Goal: Transaction & Acquisition: Purchase product/service

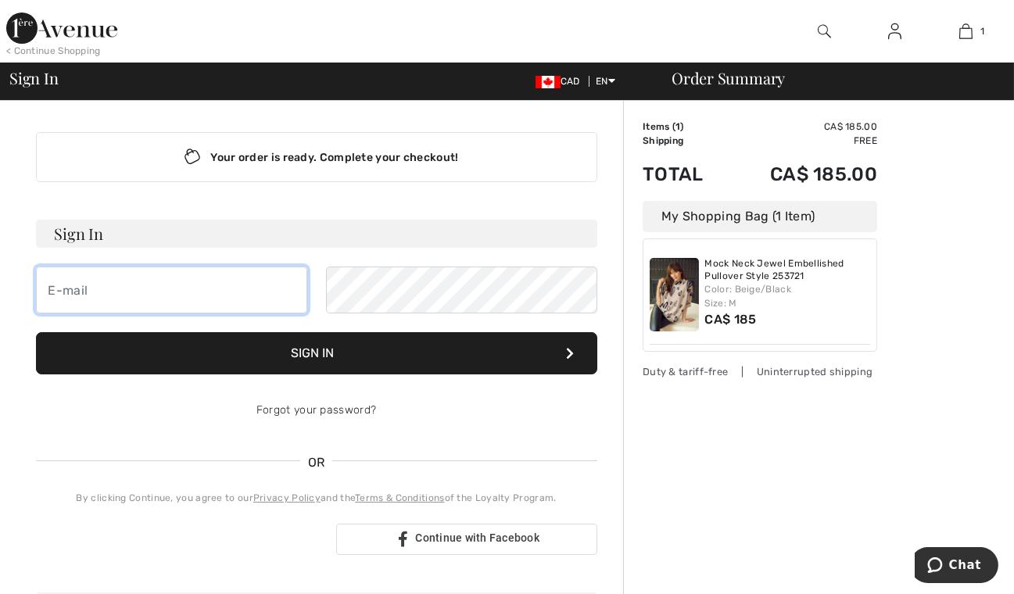
click at [88, 290] on input "email" at bounding box center [171, 290] width 271 height 47
type input "[EMAIL_ADDRESS][DOMAIN_NAME]"
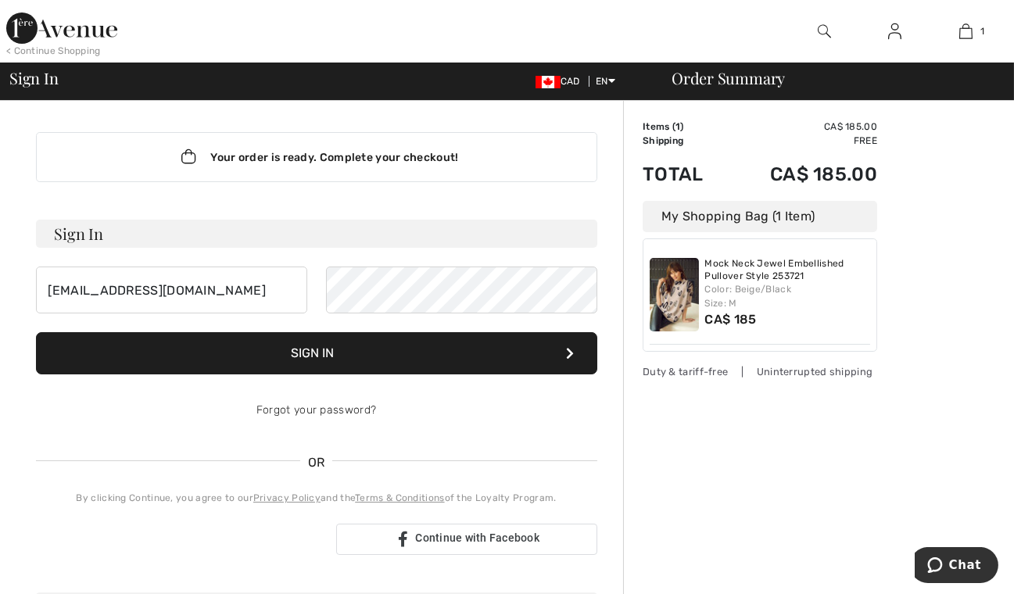
click at [324, 355] on button "Sign In" at bounding box center [316, 353] width 561 height 42
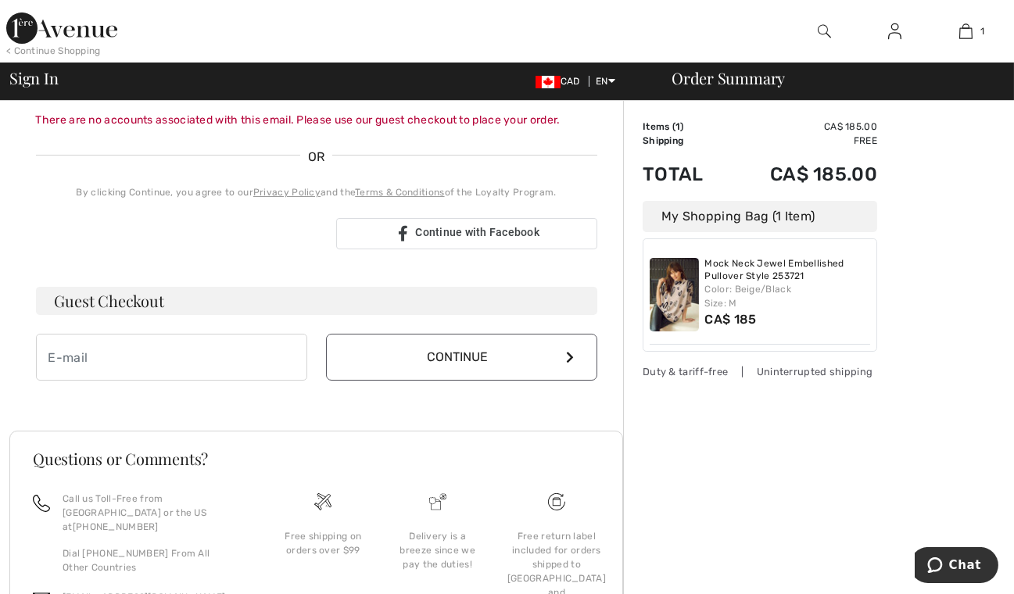
scroll to position [396, 0]
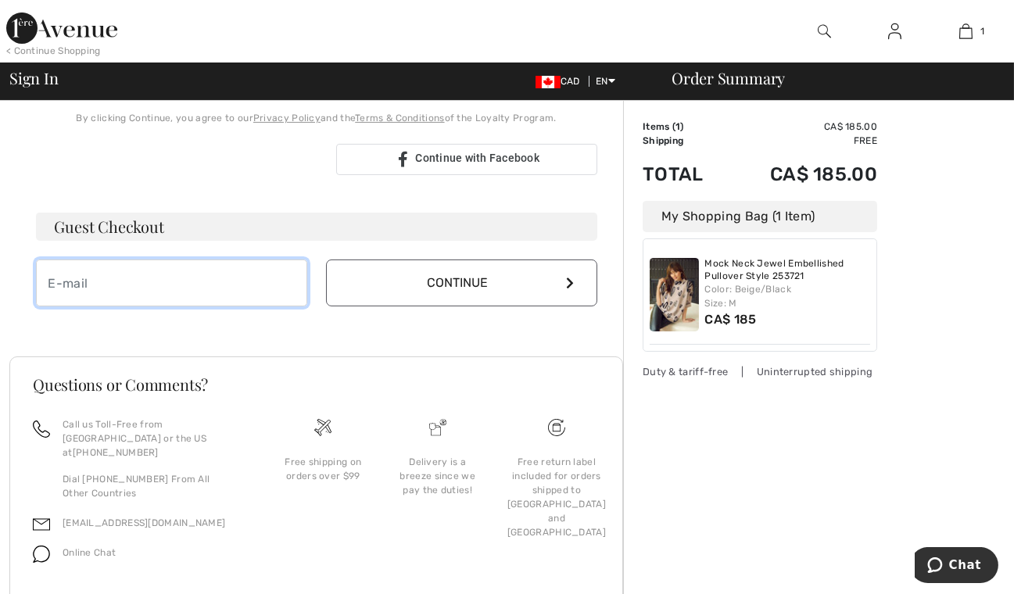
click at [117, 281] on input "email" at bounding box center [171, 283] width 271 height 47
type input "[EMAIL_ADDRESS][DOMAIN_NAME]"
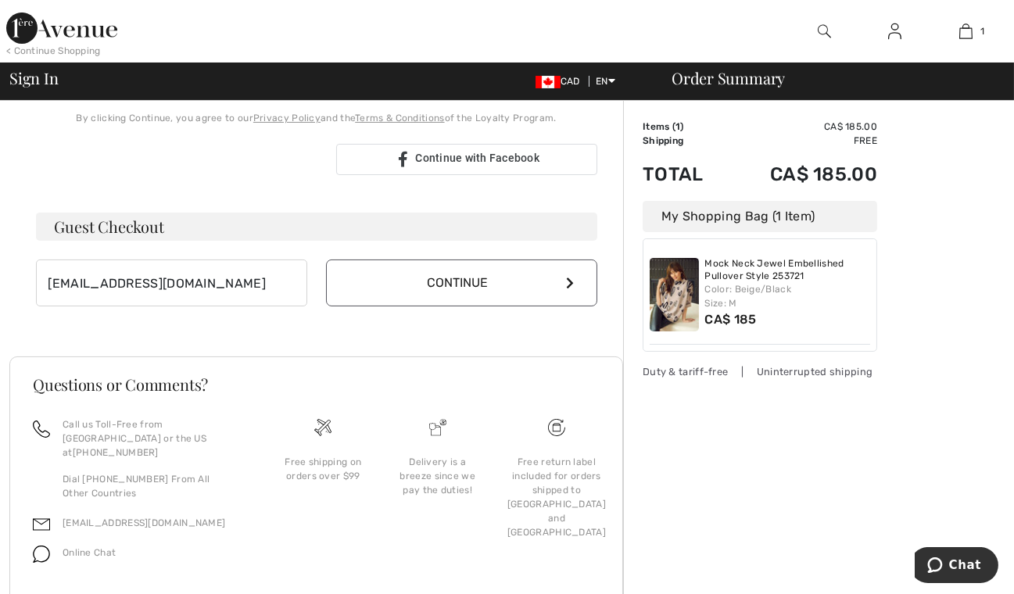
click at [414, 292] on button "Continue" at bounding box center [461, 283] width 271 height 47
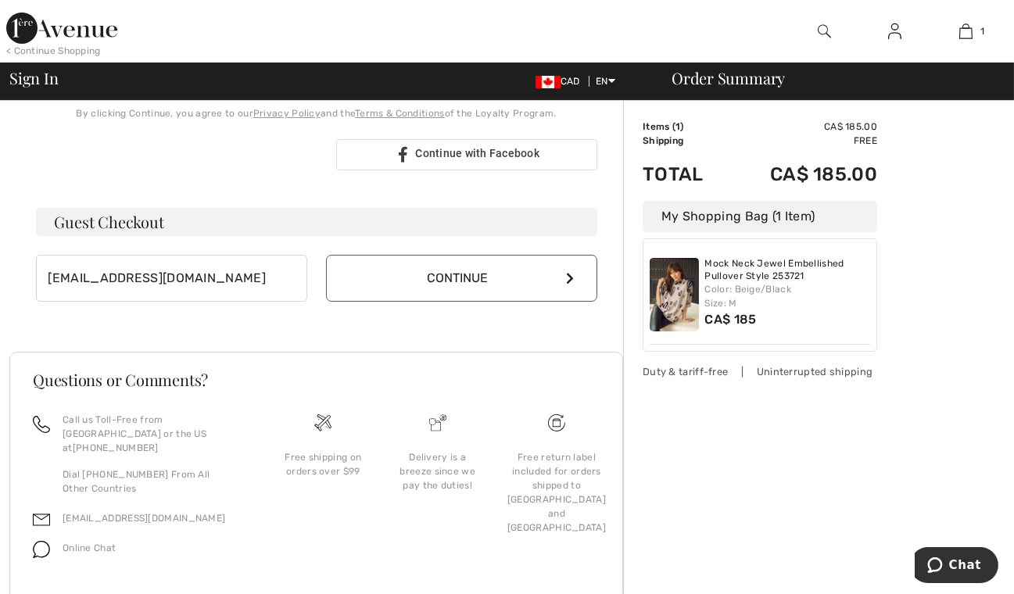
scroll to position [380, 0]
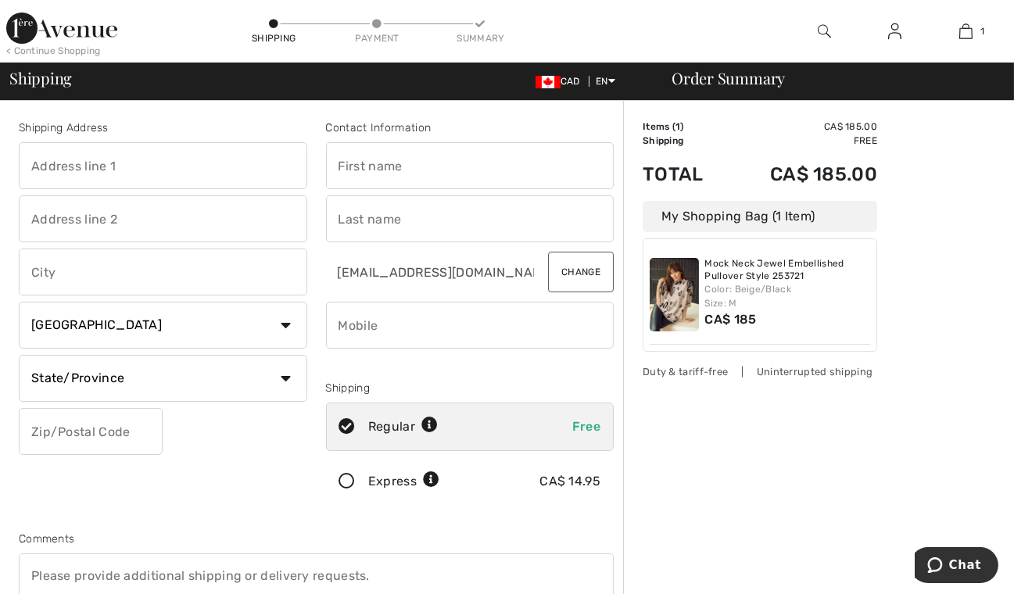
click at [138, 167] on input "text" at bounding box center [163, 165] width 288 height 47
type input "[STREET_ADDRESS]"
type input "unit 18"
type input "Pelham"
select select "ON"
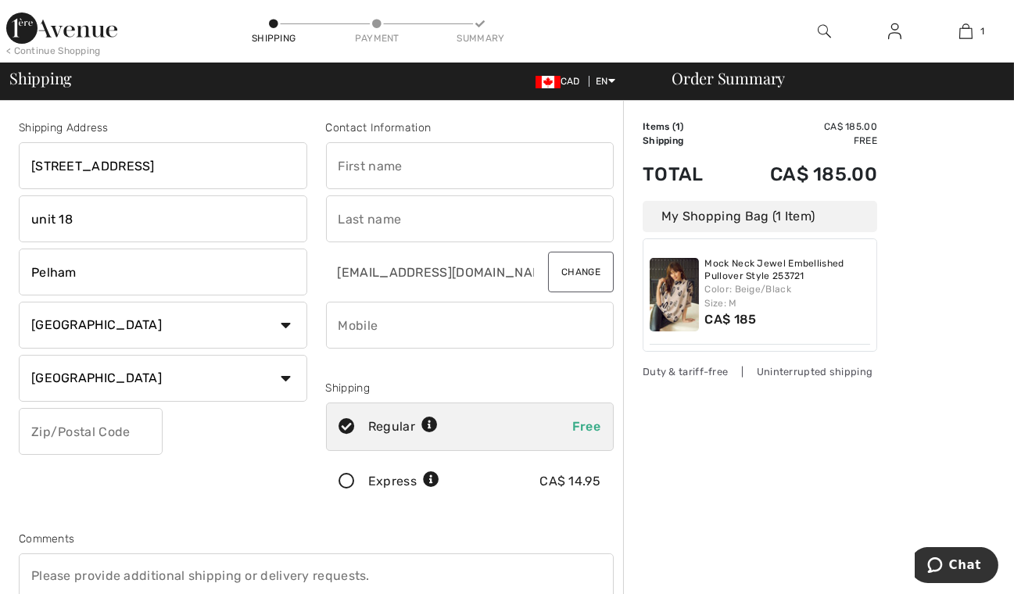
type input "L0S 1M0"
type input "[PERSON_NAME]"
type input "9059334282"
type input "L0S1M0"
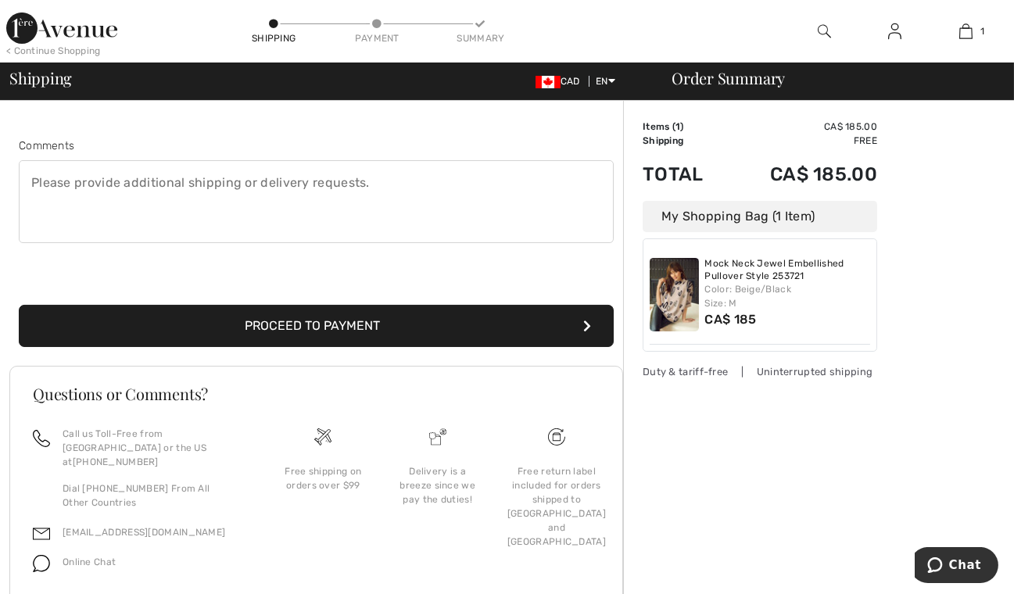
scroll to position [407, 0]
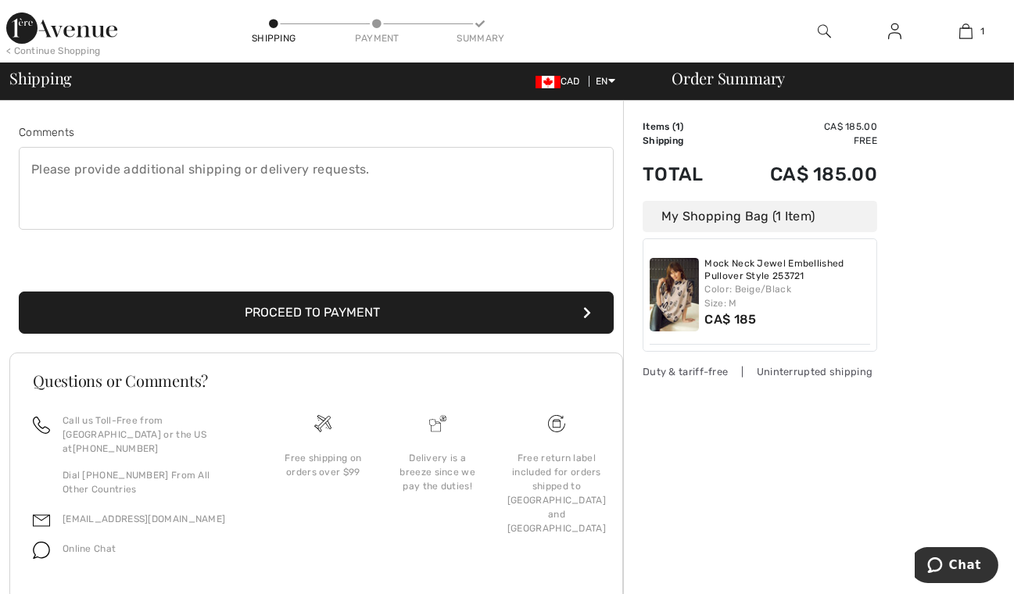
click at [485, 314] on button "Proceed to Payment" at bounding box center [316, 313] width 595 height 42
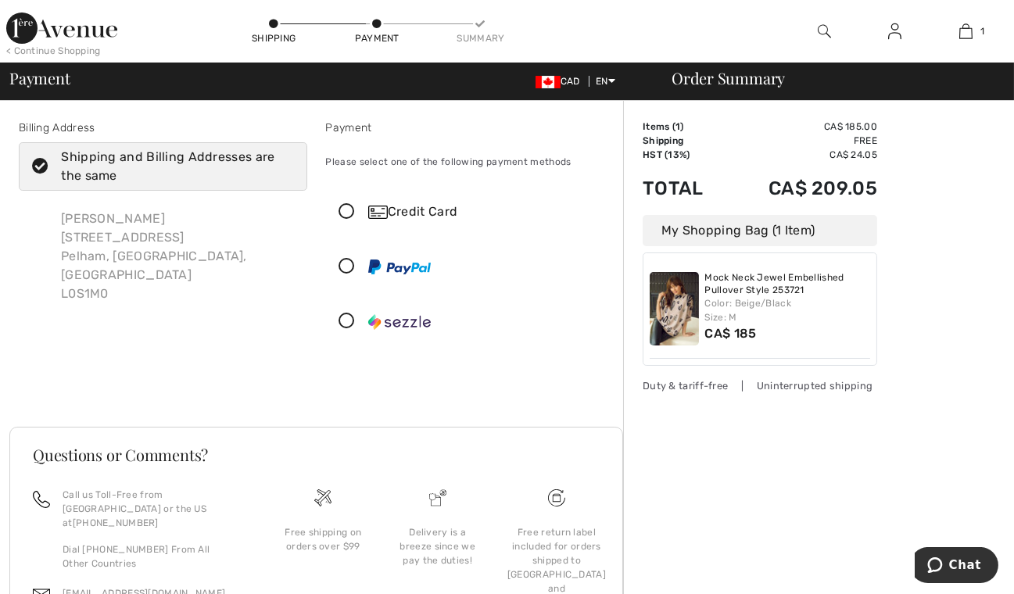
click at [348, 272] on icon at bounding box center [347, 267] width 41 height 16
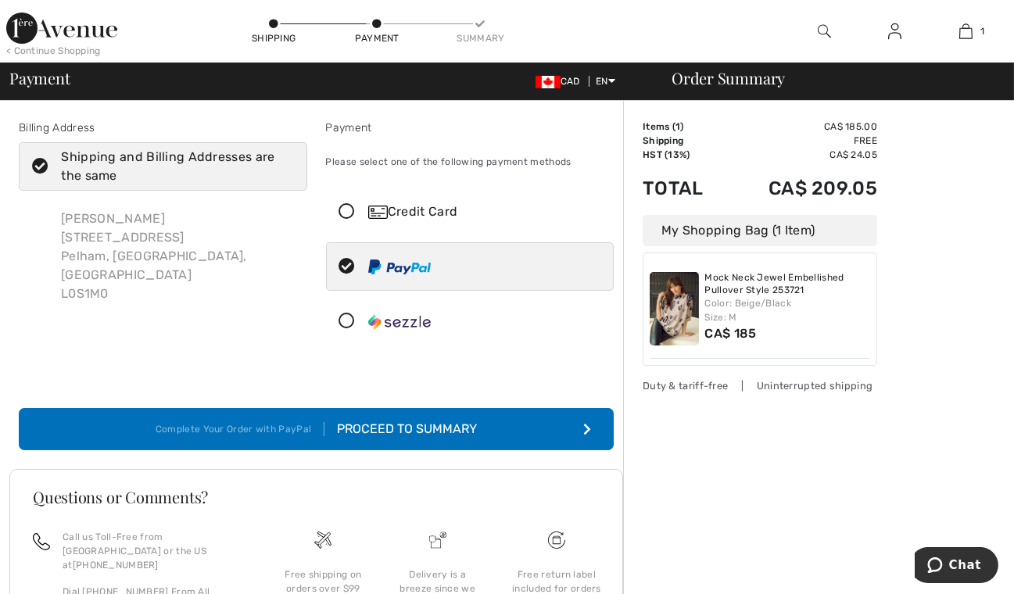
click at [382, 427] on div "Proceed to Summary" at bounding box center [400, 429] width 152 height 19
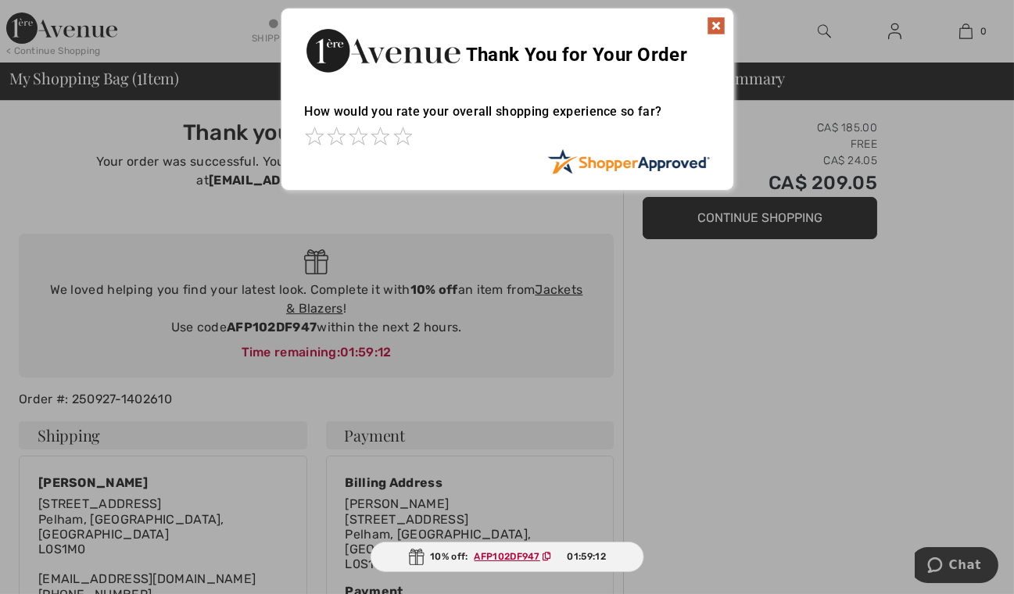
click at [711, 30] on img at bounding box center [716, 25] width 19 height 19
